Goal: Information Seeking & Learning: Learn about a topic

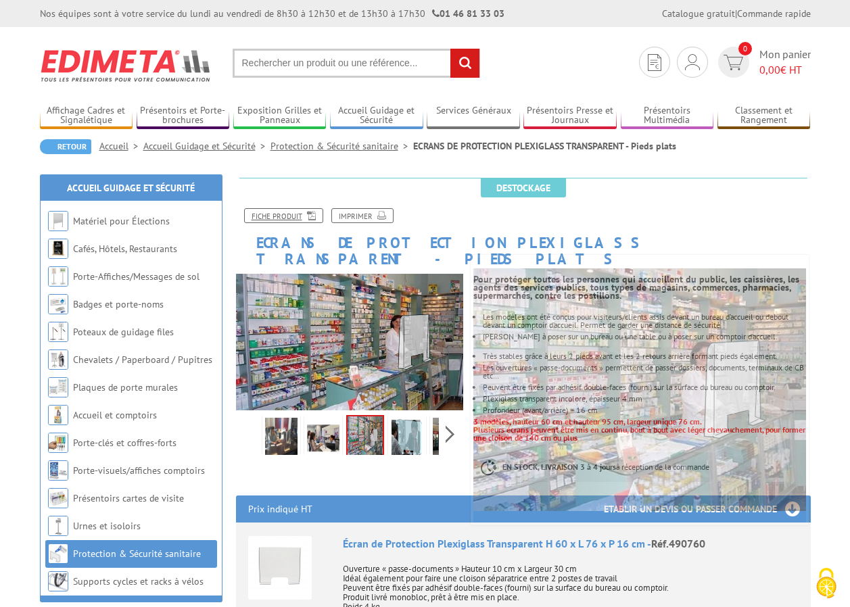
click at [288, 212] on link "Fiche produit" at bounding box center [283, 215] width 79 height 15
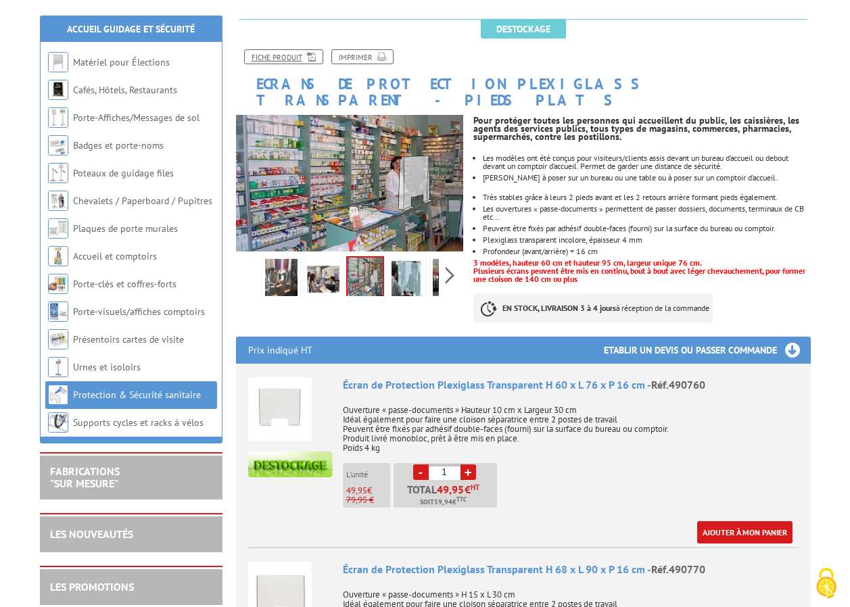
scroll to position [135, 0]
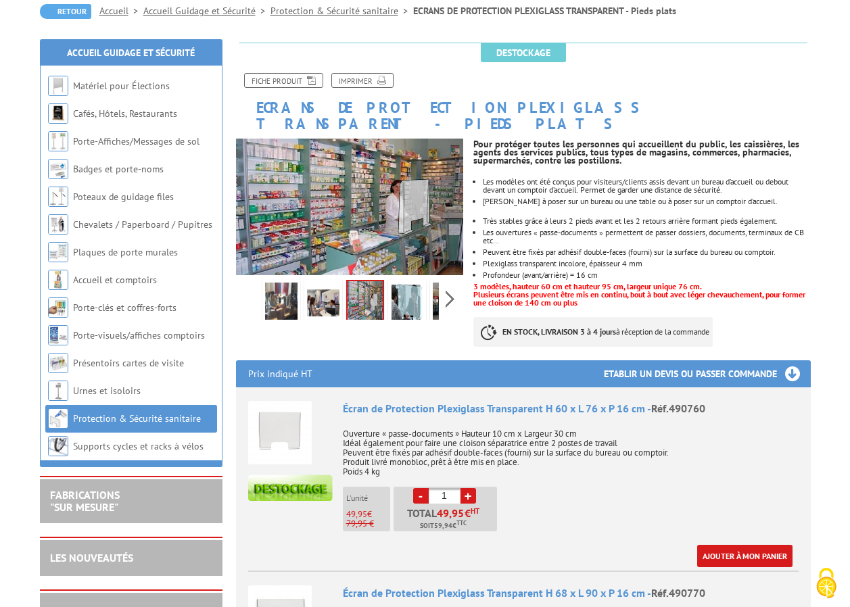
click at [150, 418] on link "Protection & Sécurité sanitaire" at bounding box center [137, 418] width 128 height 12
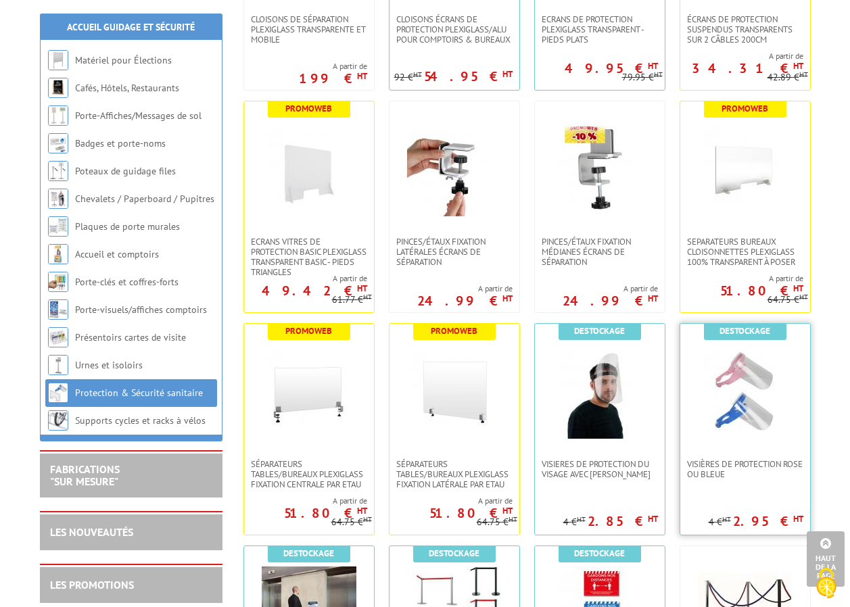
scroll to position [270, 0]
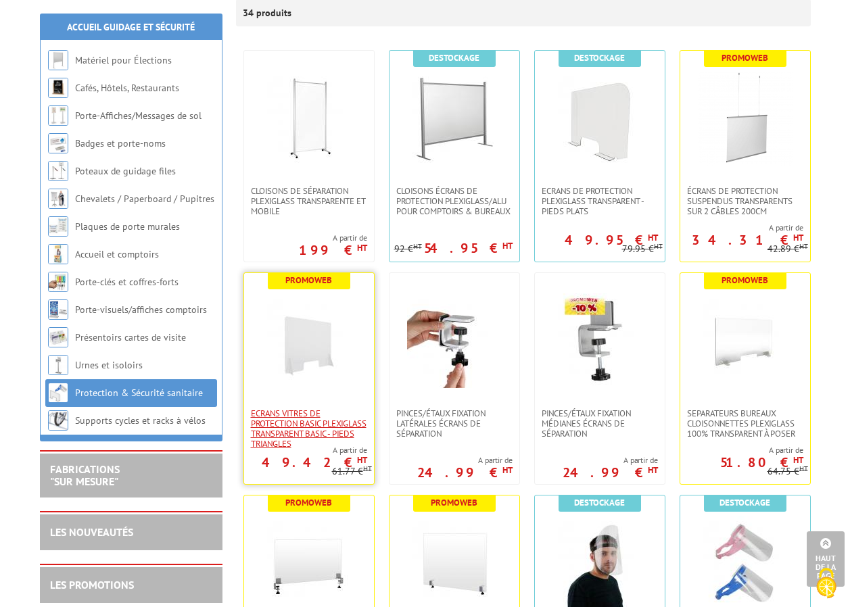
click at [303, 427] on span "ECRANS VITRES DE PROTECTION BASIC PLEXIGLASS TRANSPARENT BASIC - pieds triangles" at bounding box center [309, 428] width 116 height 41
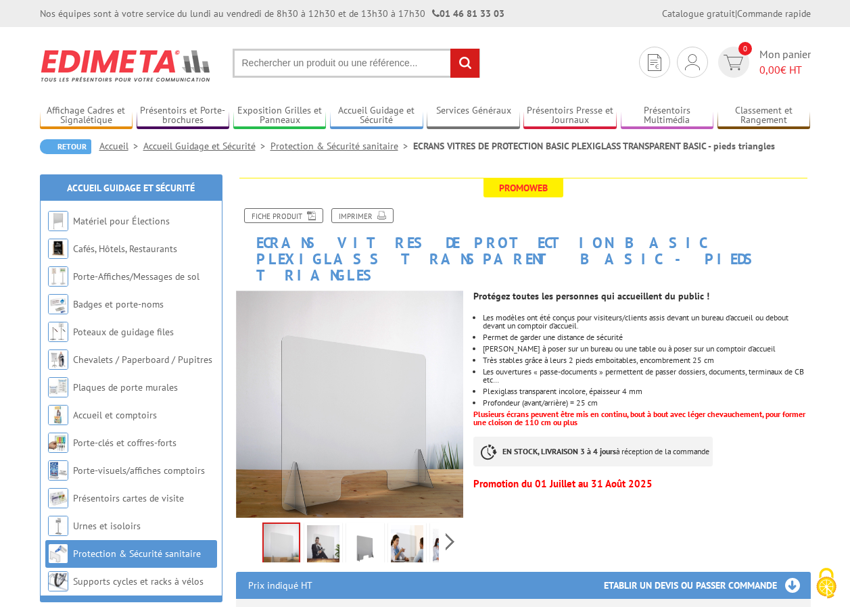
click at [328, 537] on img at bounding box center [323, 546] width 32 height 42
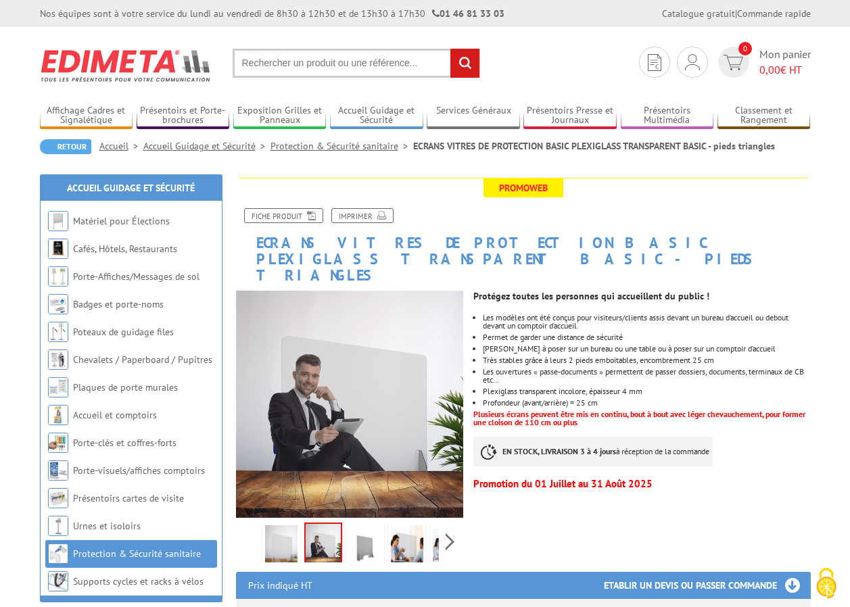
click at [363, 535] on img at bounding box center [365, 546] width 32 height 42
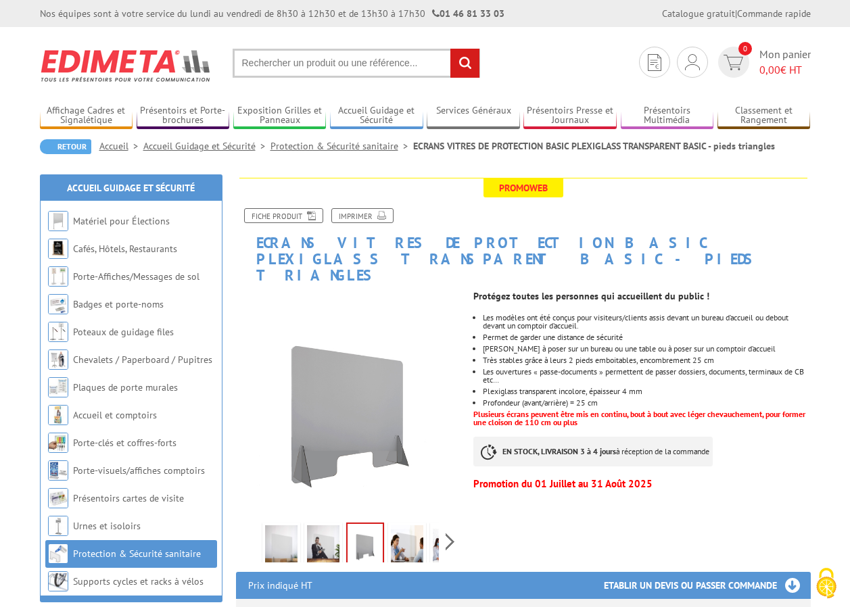
click at [399, 530] on img at bounding box center [407, 546] width 32 height 42
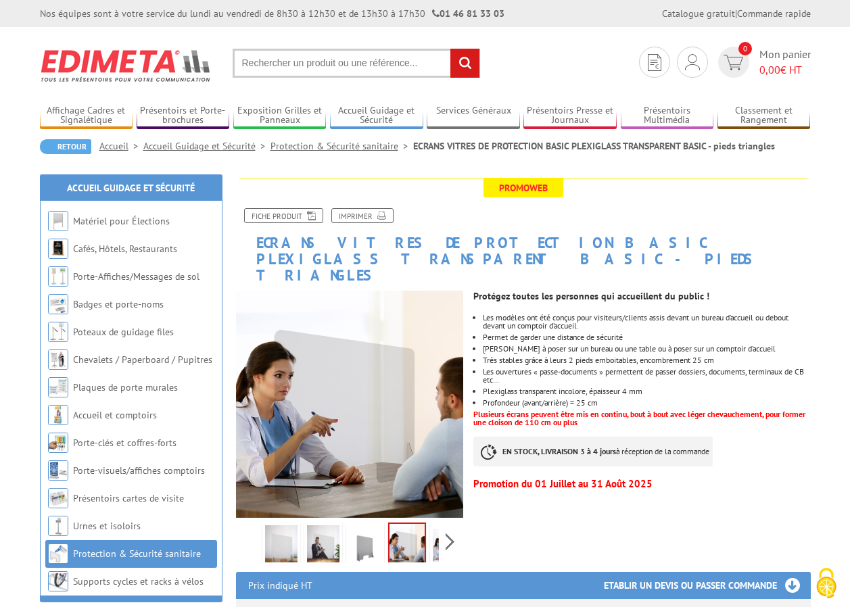
click at [170, 553] on link "Protection & Sécurité sanitaire" at bounding box center [137, 553] width 128 height 12
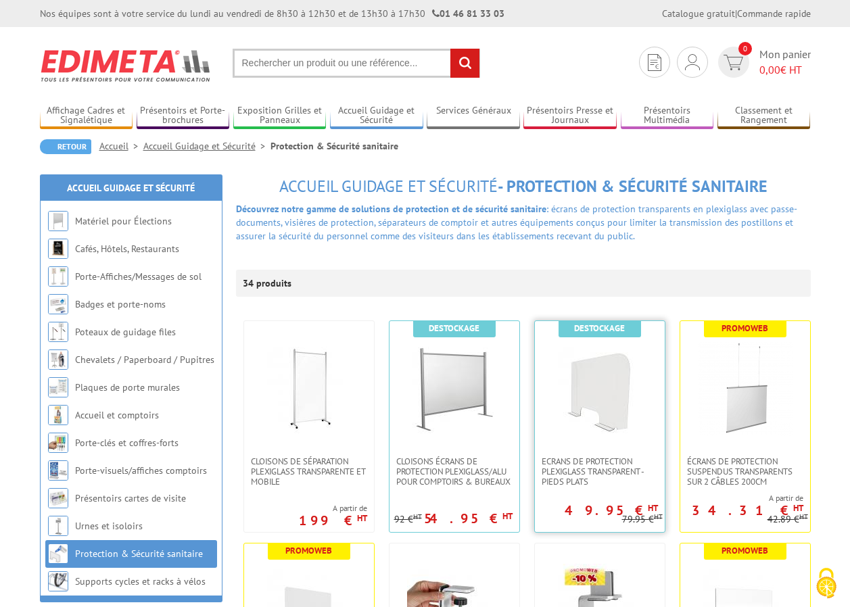
click at [580, 413] on img at bounding box center [599, 388] width 95 height 95
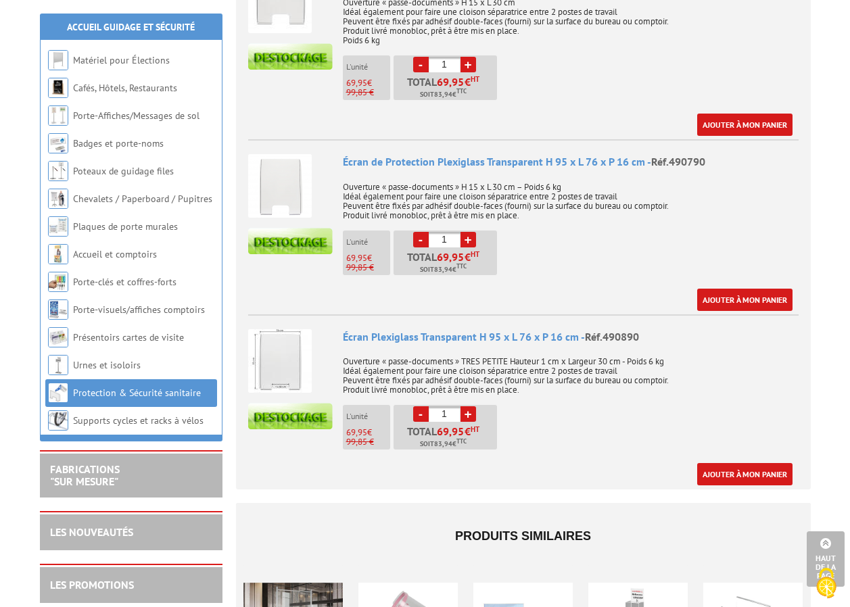
scroll to position [405, 0]
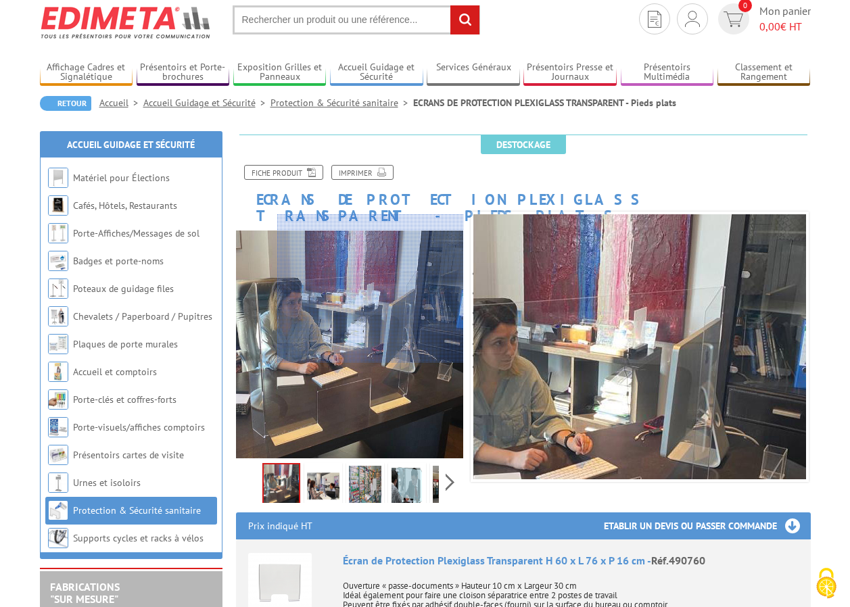
scroll to position [68, 0]
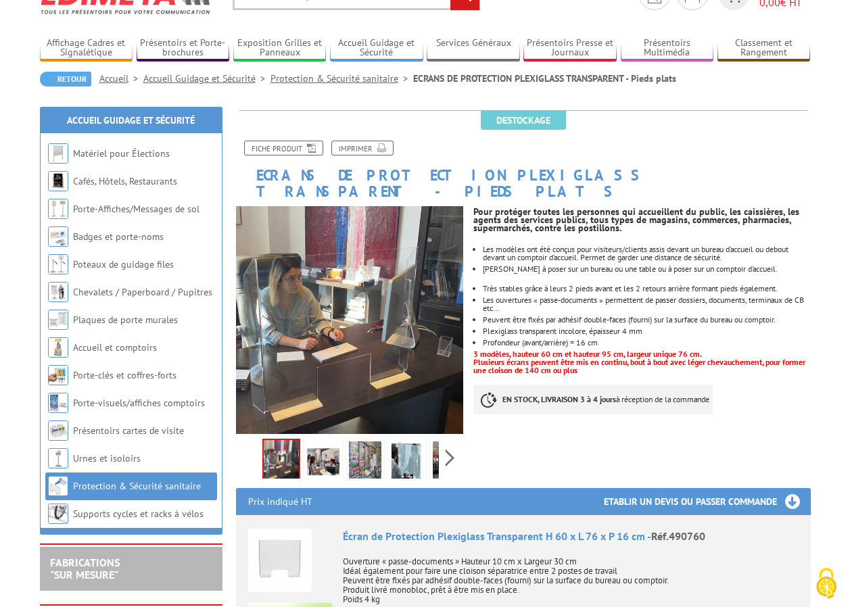
click at [276, 447] on img at bounding box center [281, 461] width 35 height 42
click at [317, 449] on img at bounding box center [323, 462] width 32 height 42
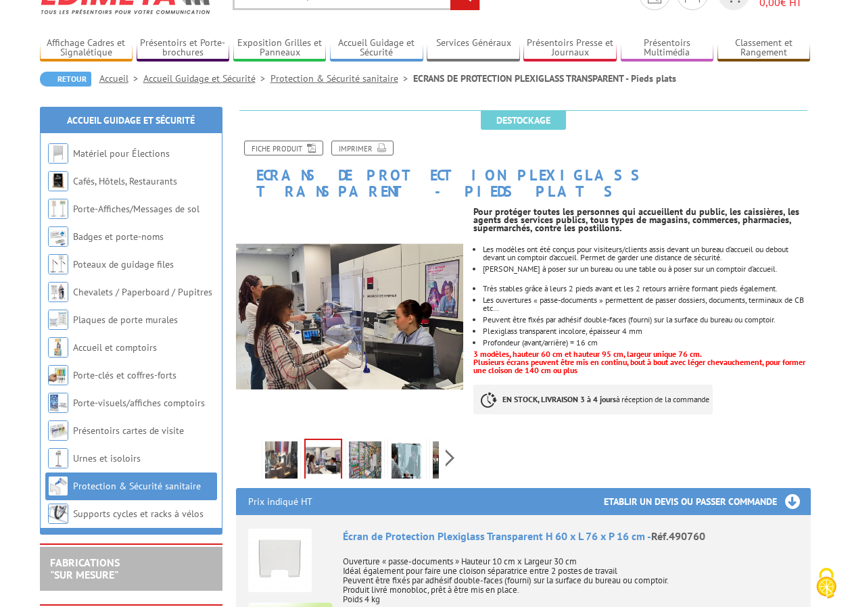
click at [368, 447] on img at bounding box center [365, 462] width 32 height 42
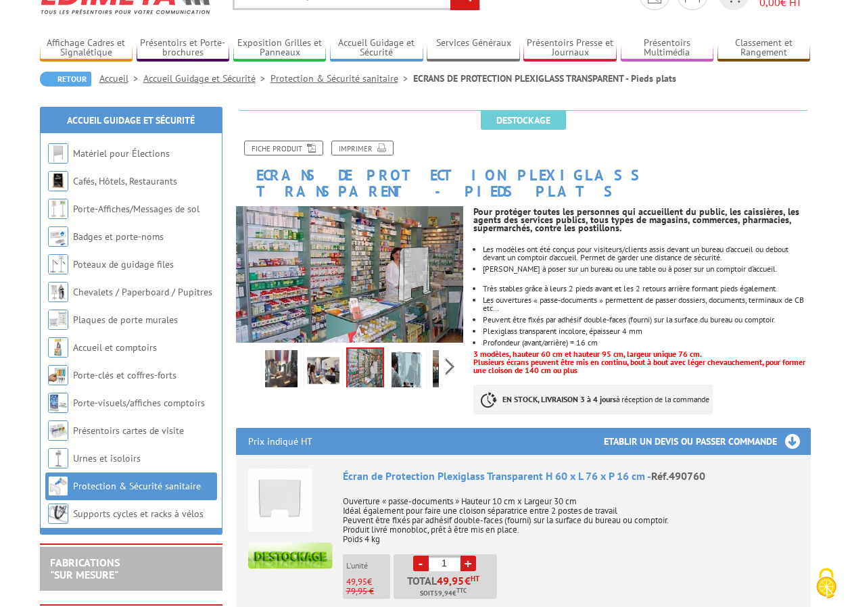
click at [401, 350] on img at bounding box center [407, 371] width 32 height 42
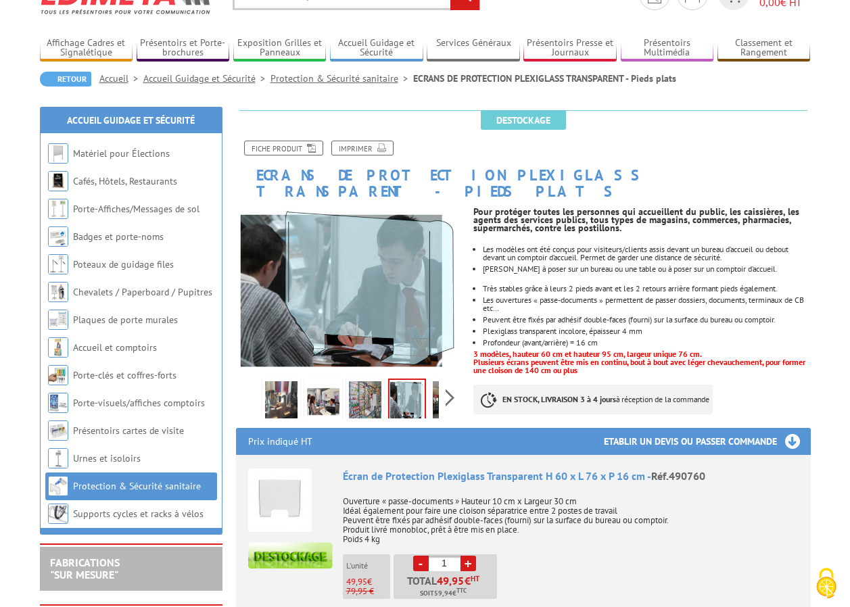
scroll to position [135, 0]
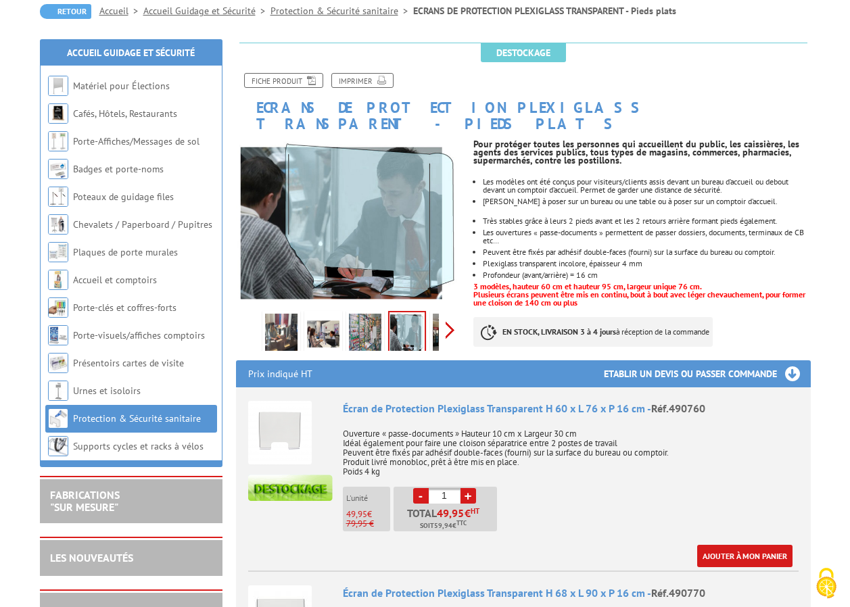
click at [447, 310] on div "Previous Next" at bounding box center [350, 329] width 228 height 47
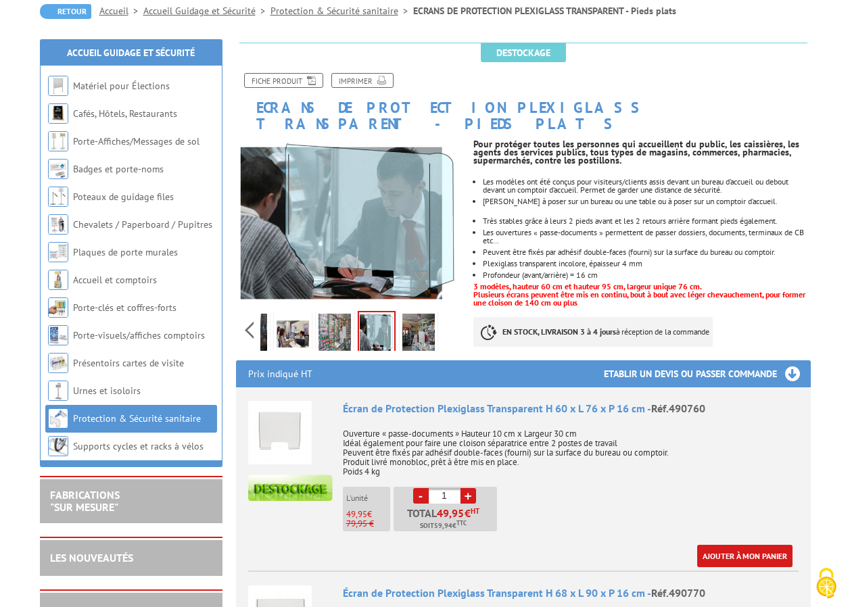
click at [416, 318] on img at bounding box center [418, 335] width 32 height 42
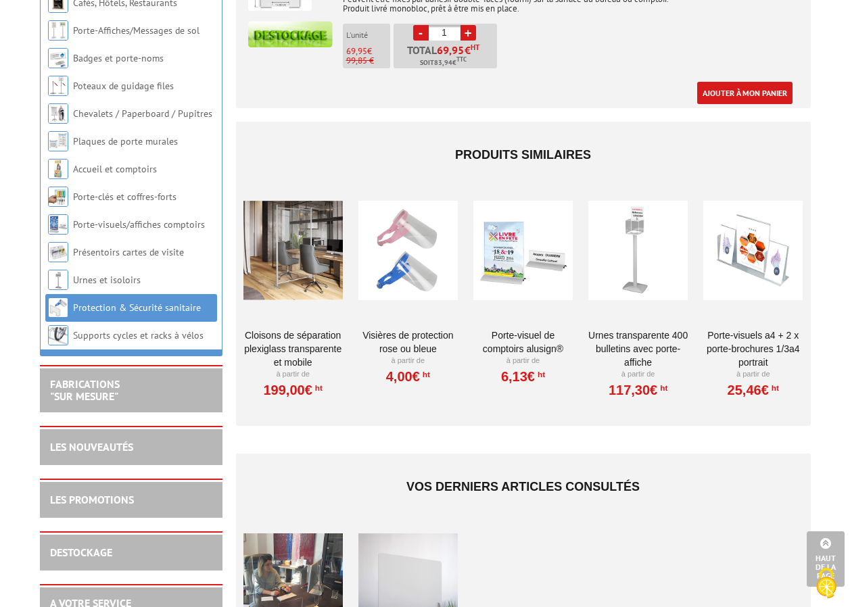
scroll to position [1053, 0]
